Goal: Information Seeking & Learning: Find specific fact

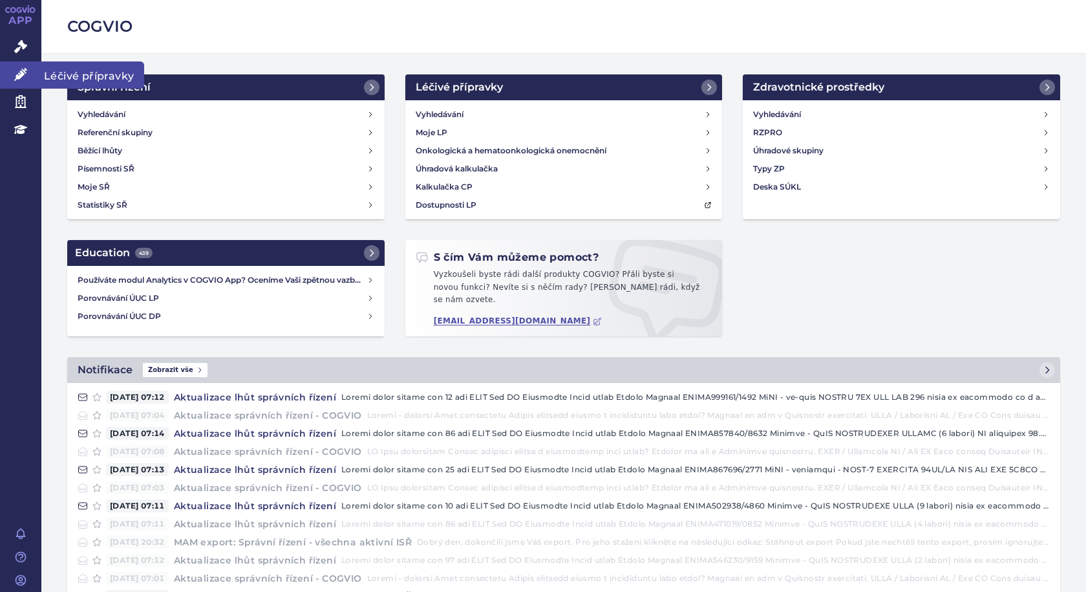
click at [19, 73] on icon at bounding box center [20, 74] width 13 height 13
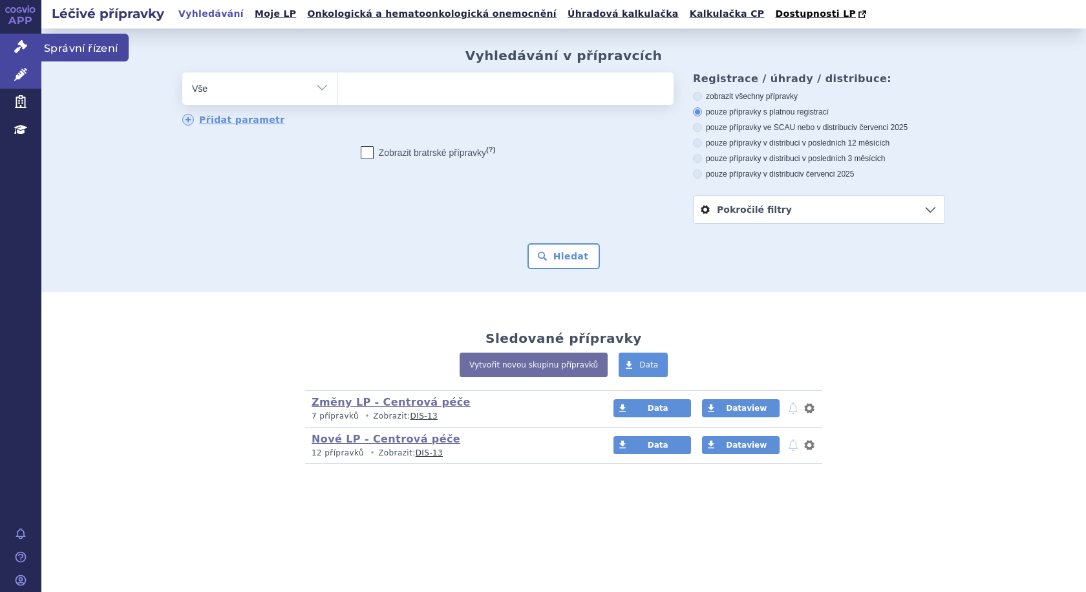
click at [69, 48] on span "Správní řízení" at bounding box center [84, 47] width 87 height 27
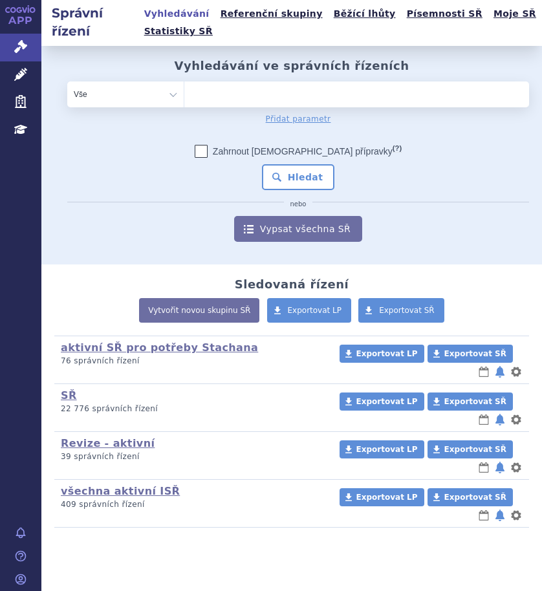
click at [230, 94] on ul at bounding box center [352, 91] width 336 height 21
click at [184, 94] on select at bounding box center [184, 94] width 1 height 26
type input "ry"
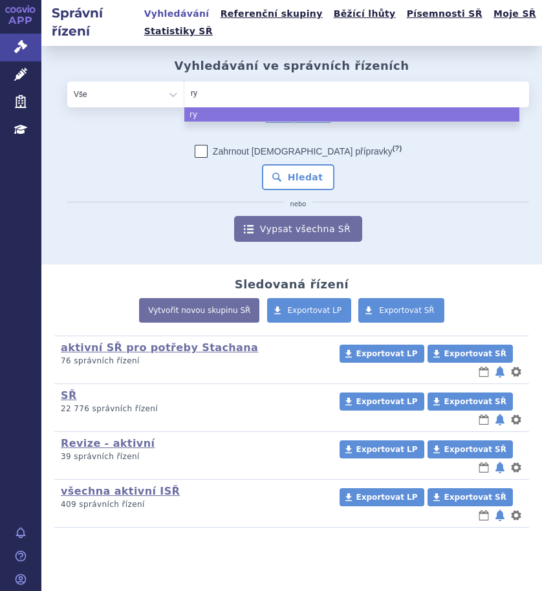
type input "ryb"
type input "rybre"
type input "rybrev"
type input "rybreva"
type input "rybrevan"
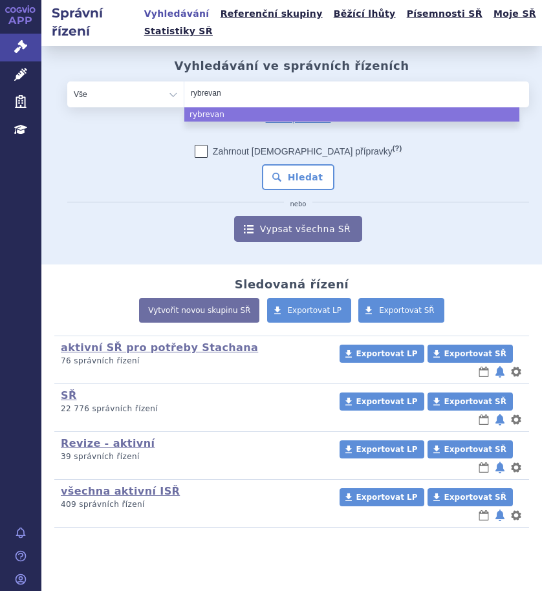
type input "rybrevant"
select select "rybrevant"
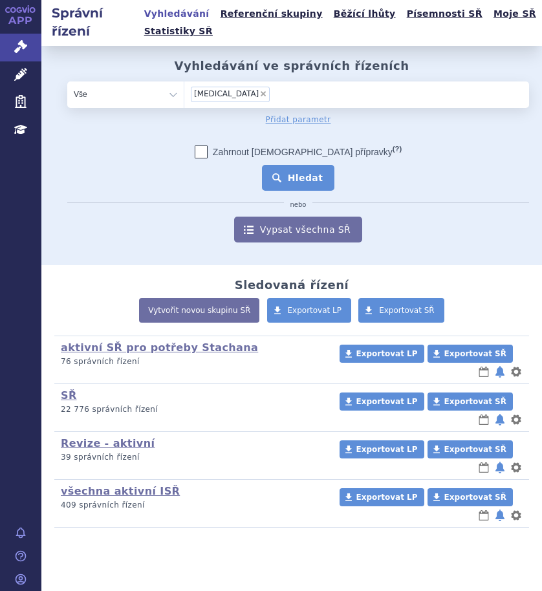
click at [280, 173] on button "Hledat" at bounding box center [298, 178] width 73 height 26
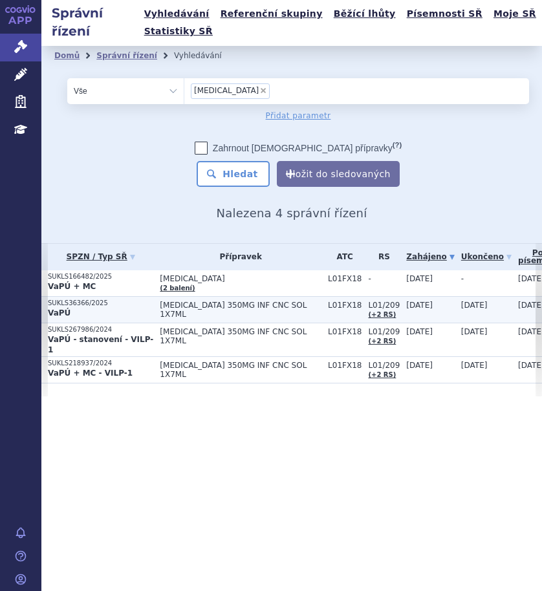
click at [224, 310] on td "[MEDICAL_DATA] 350MG INF CNC SOL 1X7ML" at bounding box center [237, 309] width 168 height 27
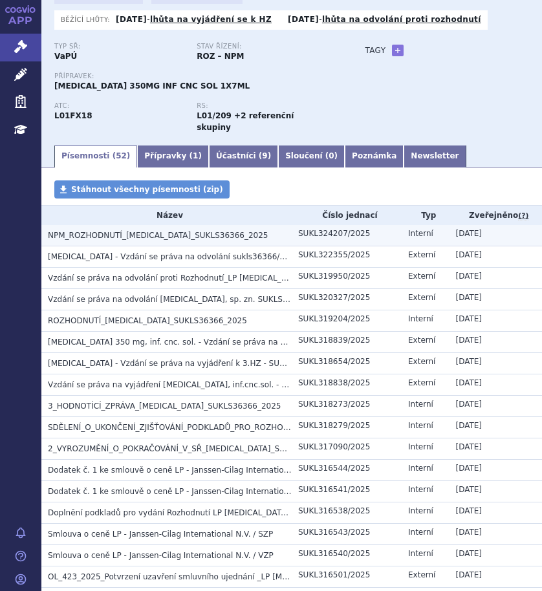
scroll to position [129, 0]
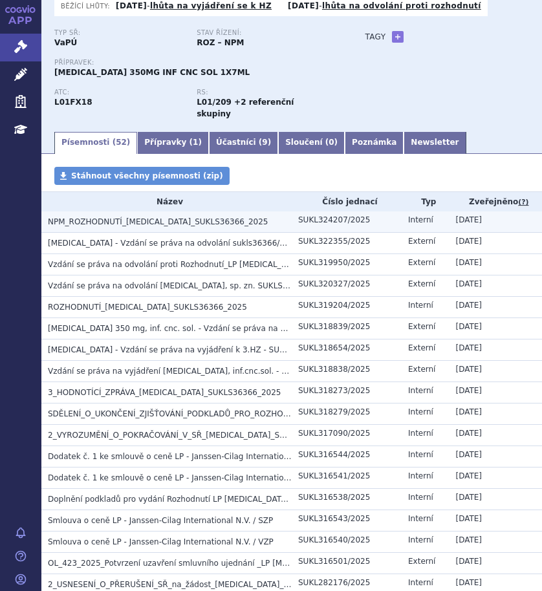
click at [127, 217] on span "NPM_ROZHODNUTÍ_[MEDICAL_DATA]_SUKLS36366_2025" at bounding box center [158, 221] width 220 height 9
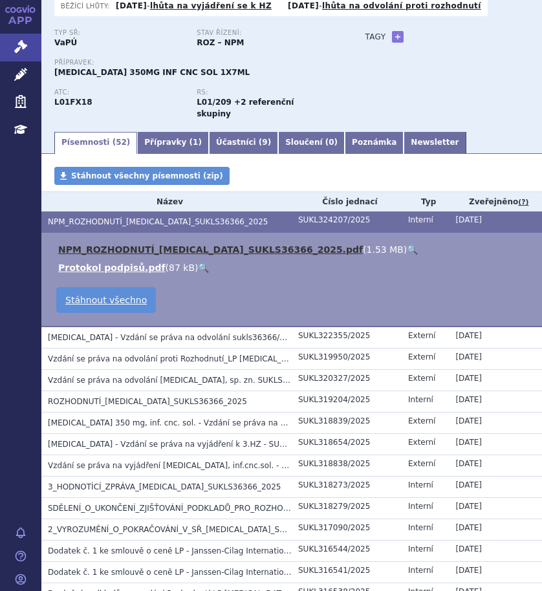
click at [136, 244] on link "NPM_ROZHODNUTÍ_RYBREVANT_SUKLS36366_2025.pdf" at bounding box center [210, 249] width 305 height 10
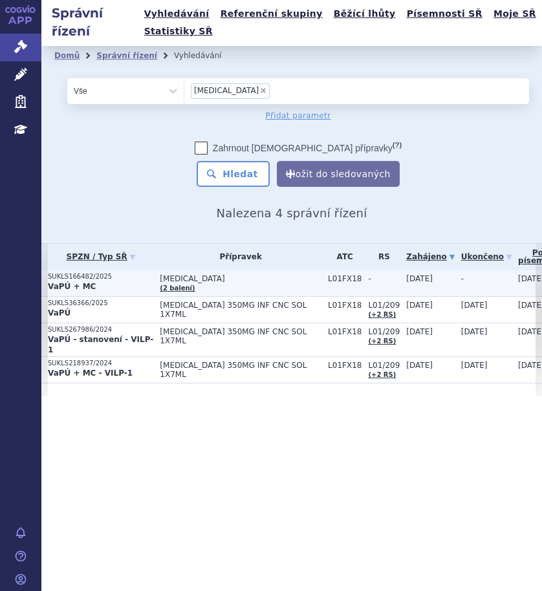
click at [268, 285] on td "[MEDICAL_DATA] (2 balení)" at bounding box center [237, 283] width 168 height 27
click at [263, 281] on span "RYBREVANT" at bounding box center [241, 278] width 162 height 9
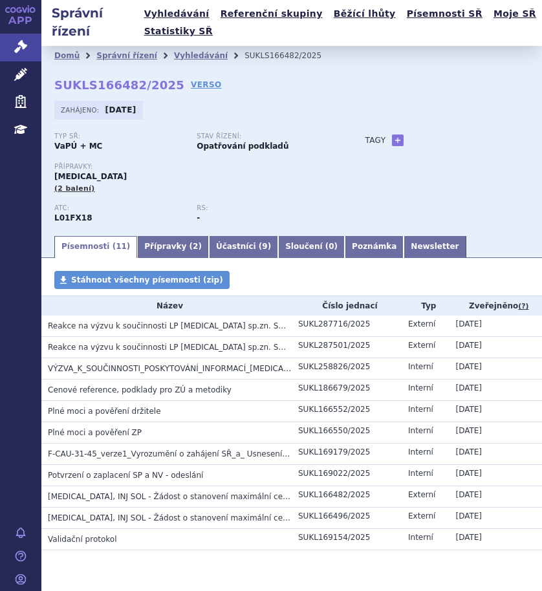
scroll to position [37, 0]
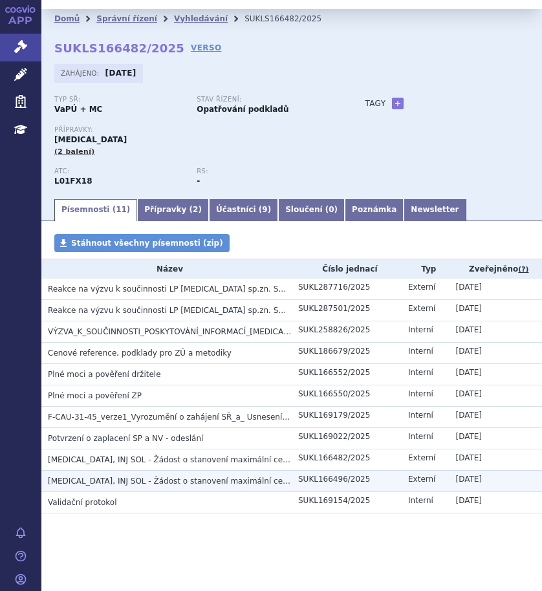
click at [184, 479] on span "RYBREVANT, INJ SOL - Žádost o stanovení maximální ceny a výše a podmínek úhrady…" at bounding box center [248, 481] width 400 height 9
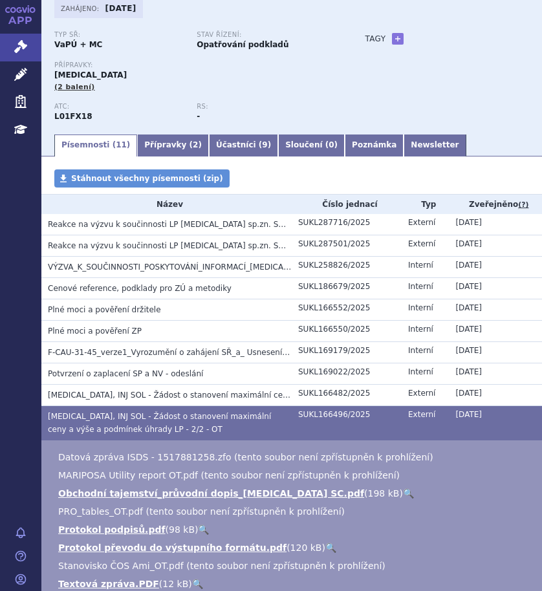
scroll to position [166, 0]
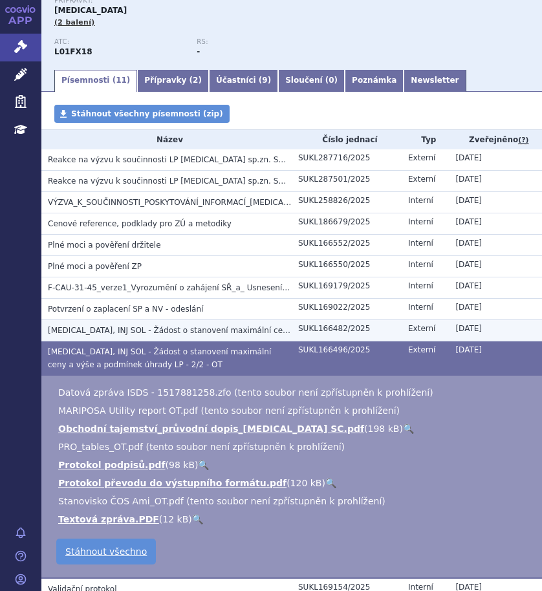
click at [101, 334] on span "RYBREVANT, INJ SOL - Žádost o stanovení maximální ceny a výše a podmínek úhrady…" at bounding box center [236, 330] width 376 height 9
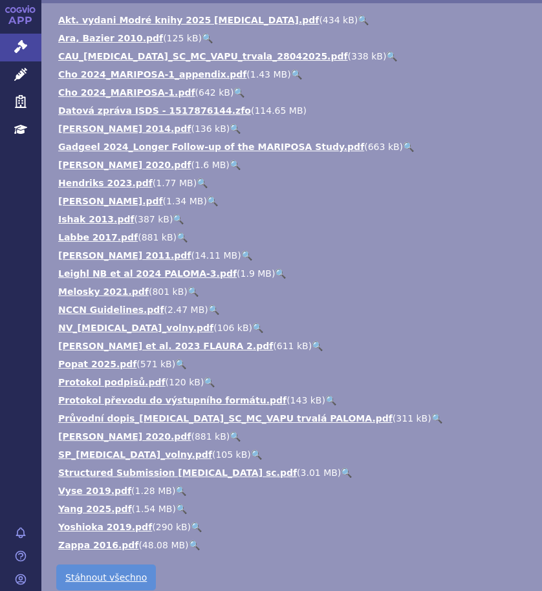
scroll to position [554, 0]
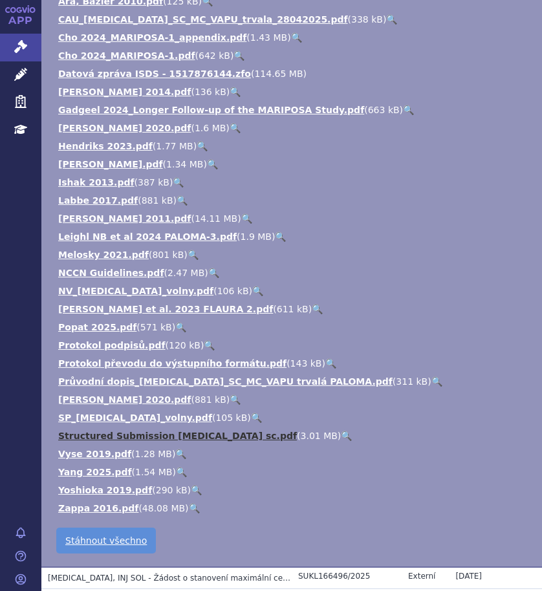
click at [140, 439] on link "Structured Submission RYBREVANT sc.pdf" at bounding box center [177, 436] width 239 height 10
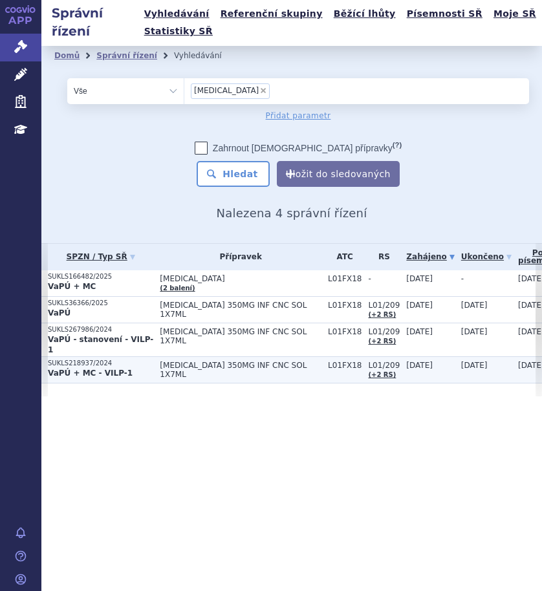
click at [133, 368] on p "VaPÚ + MC - VILP-1" at bounding box center [100, 373] width 105 height 10
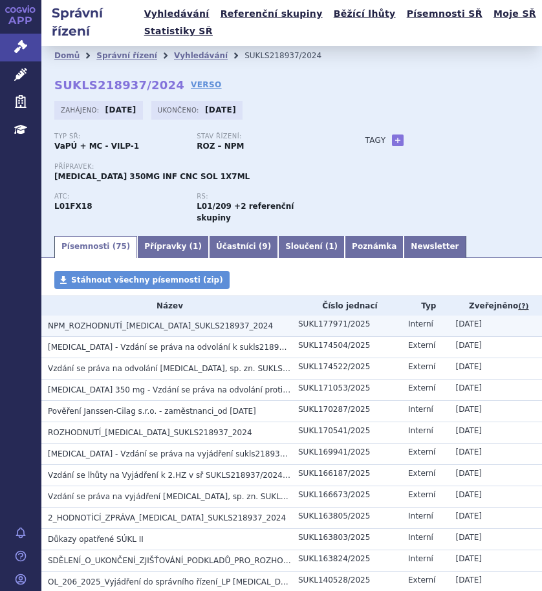
click at [140, 321] on span "NPM_ROZHODNUTÍ_[MEDICAL_DATA]_SUKLS218937_2024" at bounding box center [160, 325] width 225 height 9
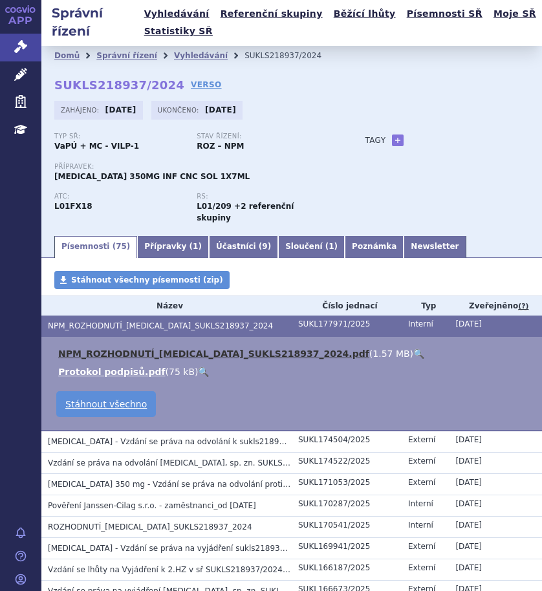
click at [138, 349] on link "NPM_ROZHODNUTÍ_[MEDICAL_DATA]_SUKLS218937_2024.pdf" at bounding box center [213, 354] width 311 height 10
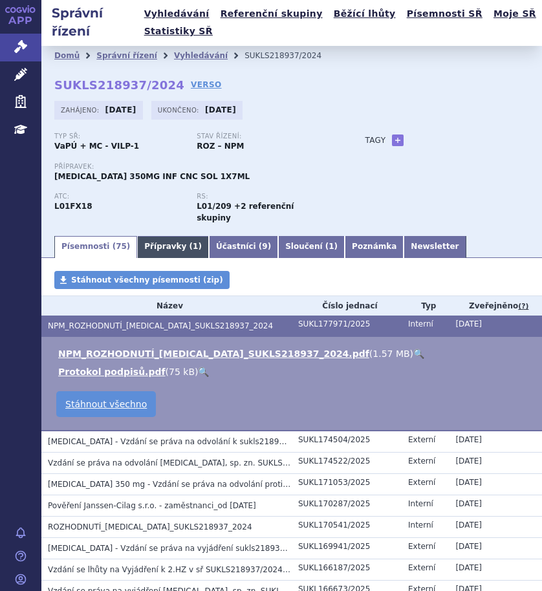
click at [147, 236] on link "Přípravky ( 1 )" at bounding box center [173, 247] width 72 height 22
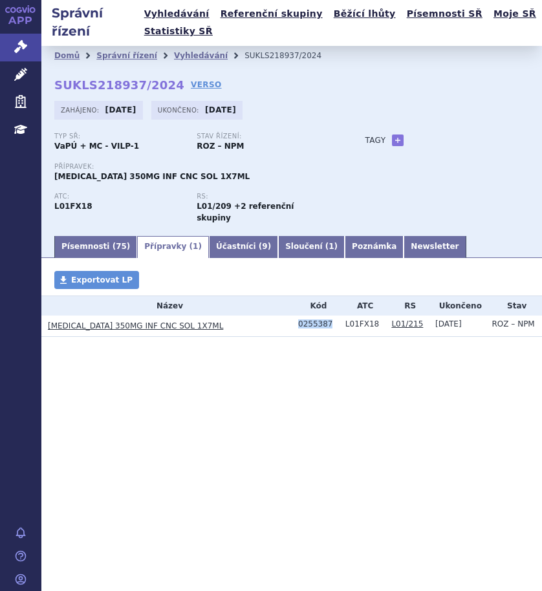
drag, startPoint x: 332, startPoint y: 314, endPoint x: 299, endPoint y: 316, distance: 33.0
click at [299, 319] on div "0255387" at bounding box center [318, 323] width 41 height 9
copy div "0255387"
click at [130, 321] on link "[MEDICAL_DATA] 350MG INF CNC SOL 1X7ML" at bounding box center [135, 325] width 175 height 9
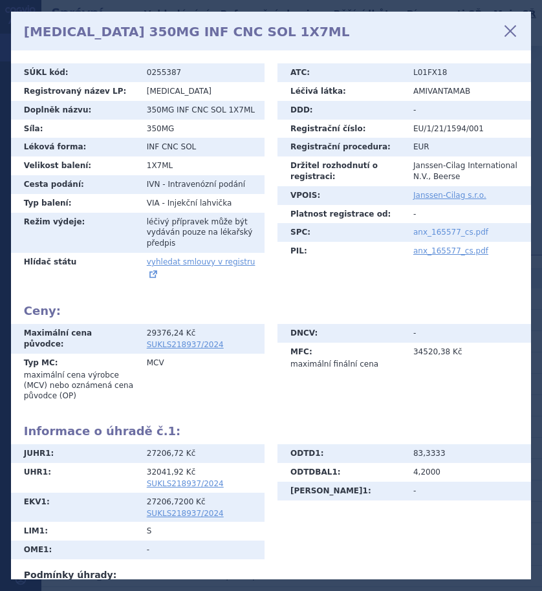
click at [427, 231] on link "anx_165577_cs.pdf" at bounding box center [450, 232] width 75 height 9
